Goal: Task Accomplishment & Management: Manage account settings

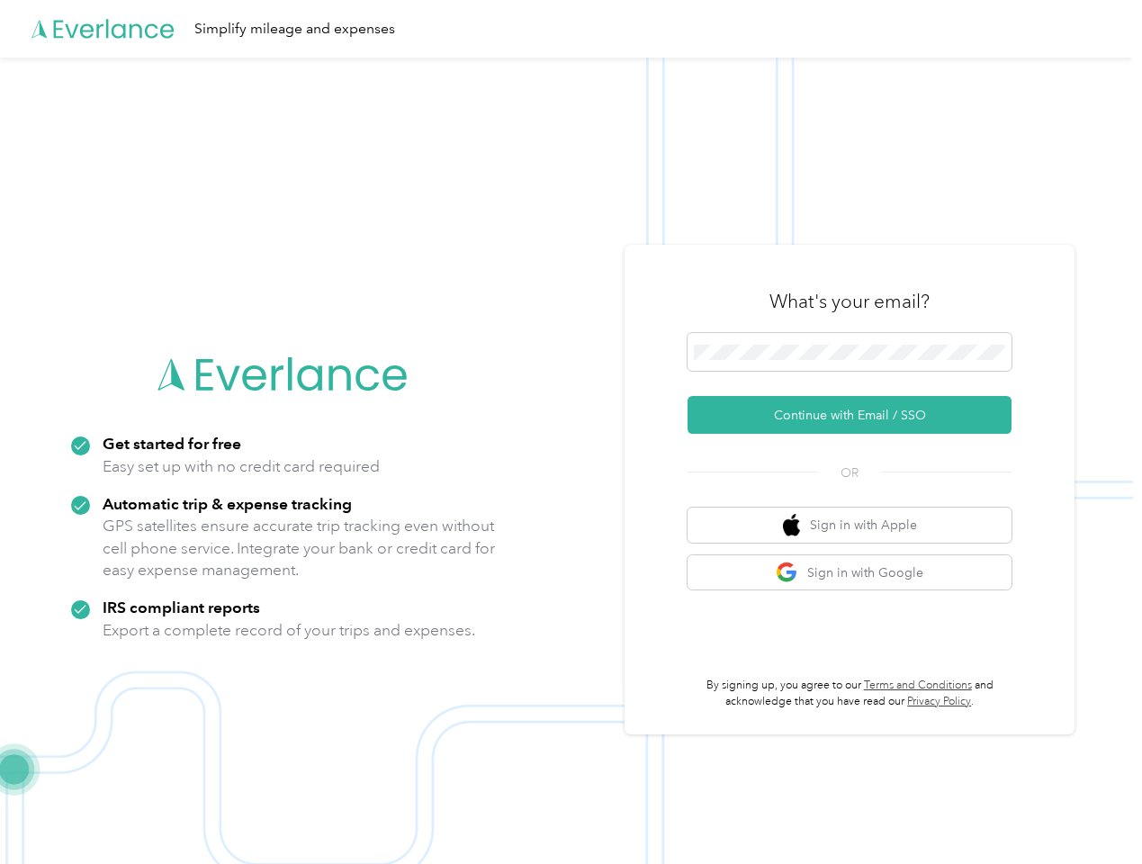
click at [571, 432] on img at bounding box center [566, 490] width 1133 height 864
click at [571, 29] on div "Simplify mileage and expenses" at bounding box center [566, 29] width 1133 height 58
click at [857, 415] on button "Continue with Email / SSO" at bounding box center [850, 415] width 324 height 38
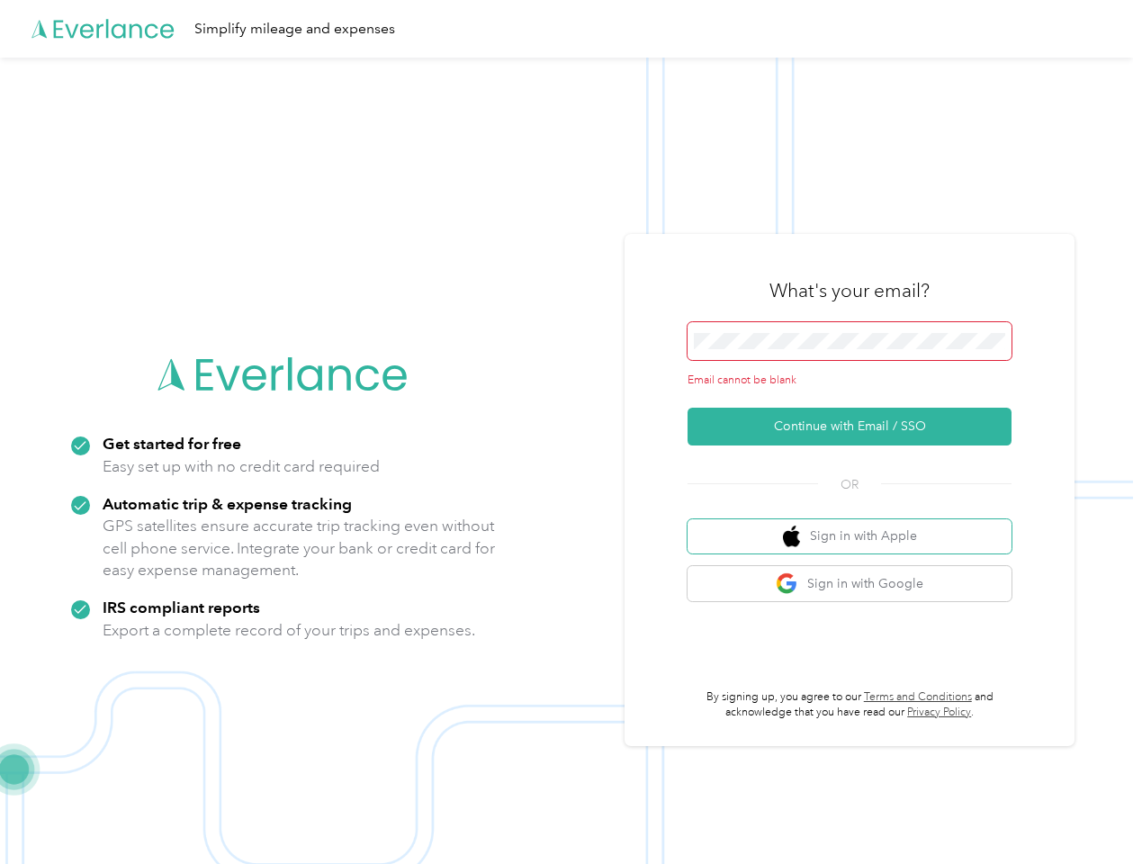
click at [857, 525] on button "Sign in with Apple" at bounding box center [850, 536] width 324 height 35
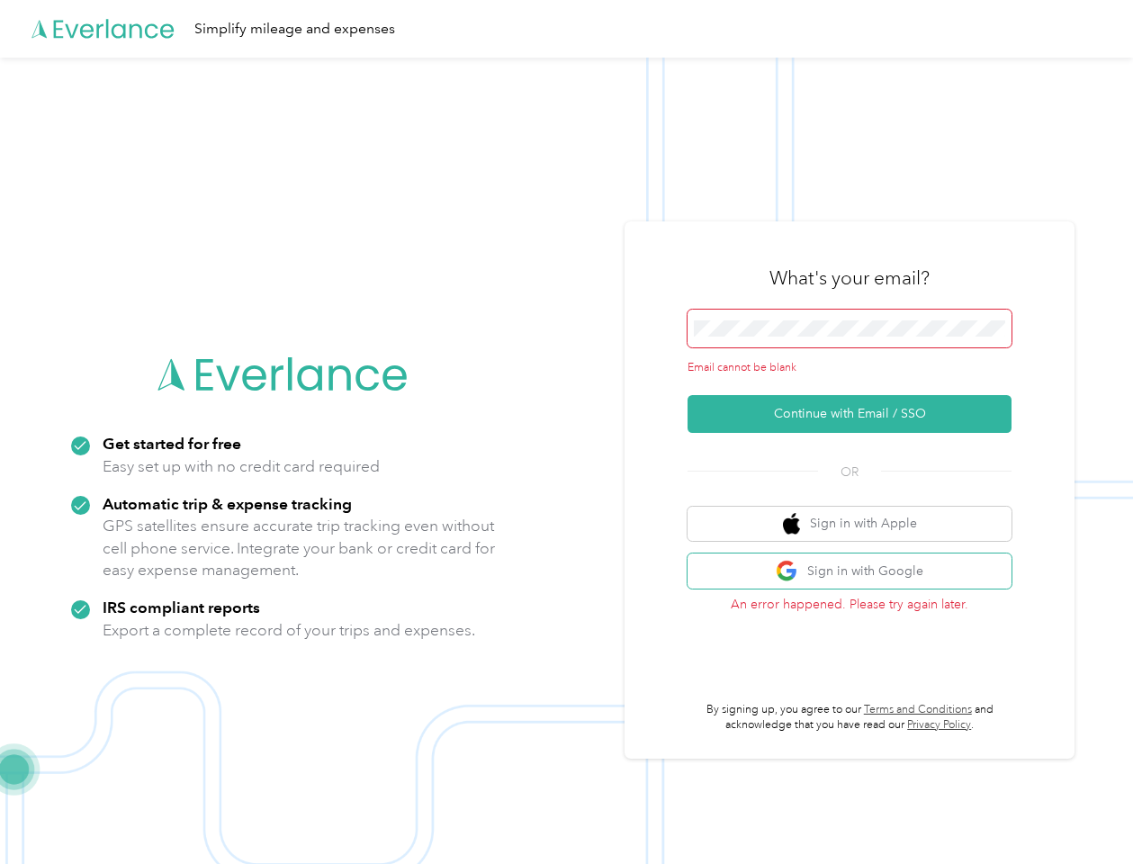
click at [857, 573] on button "Sign in with Google" at bounding box center [850, 571] width 324 height 35
